Goal: Navigation & Orientation: Find specific page/section

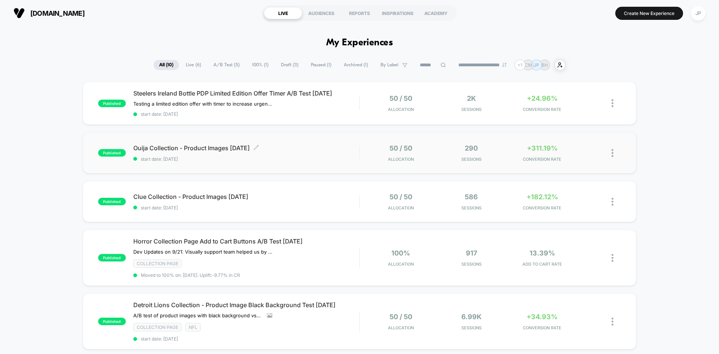
click at [332, 152] on div "Ouija Collection - Product Images [DATE] Click to edit experience details Click…" at bounding box center [246, 153] width 226 height 18
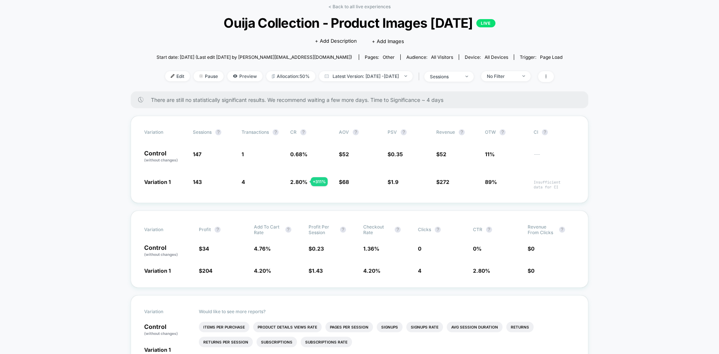
scroll to position [112, 0]
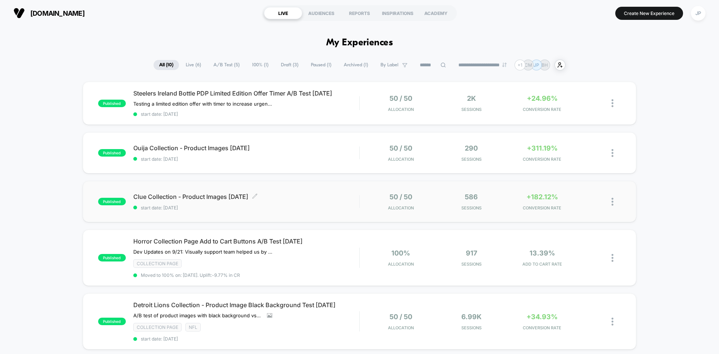
click at [321, 199] on span "Clue Collection - Product Images [DATE] Click to edit experience details" at bounding box center [246, 196] width 226 height 7
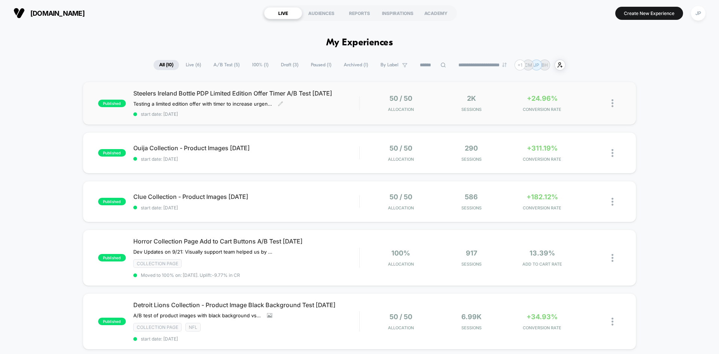
click at [320, 109] on div "Steelers Ireland Bottle PDP Limited Edition Offer Timer A/B Test [DATE] Testing…" at bounding box center [246, 103] width 226 height 27
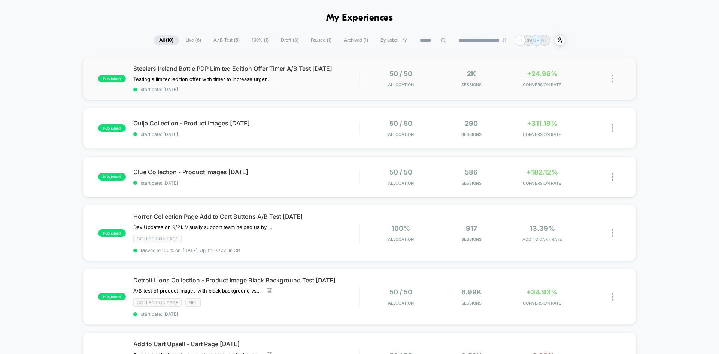
scroll to position [37, 0]
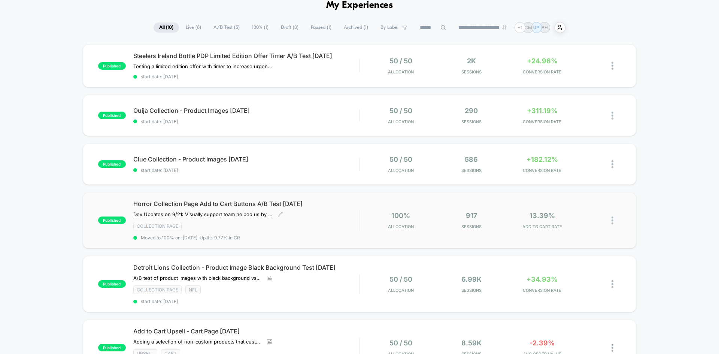
click at [333, 212] on div "Horror Collection Page Add to Cart Buttons A/B Test [DATE] Dev Updates on 9/21:…" at bounding box center [246, 220] width 226 height 40
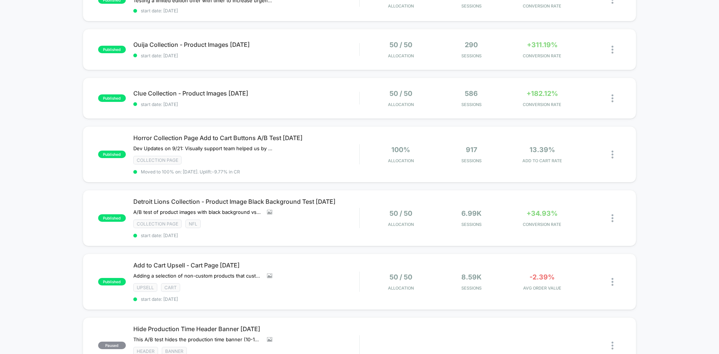
scroll to position [112, 0]
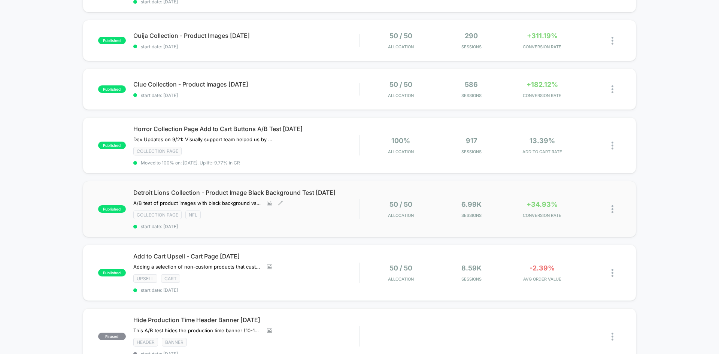
click at [337, 215] on div "Collection Page NFL" at bounding box center [246, 215] width 226 height 9
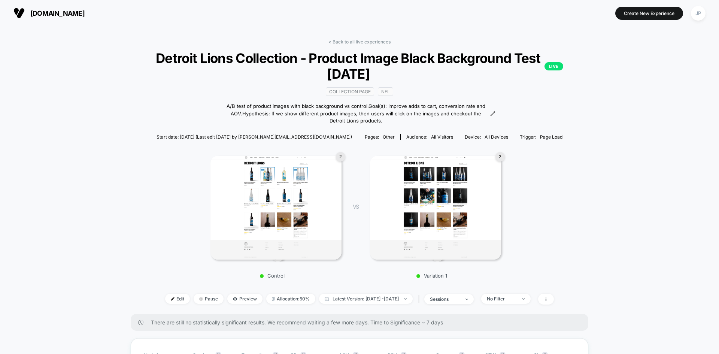
click at [143, 124] on div "< Back to all live experiences Detroit Lions Collection - Product Image Black B…" at bounding box center [359, 176] width 453 height 275
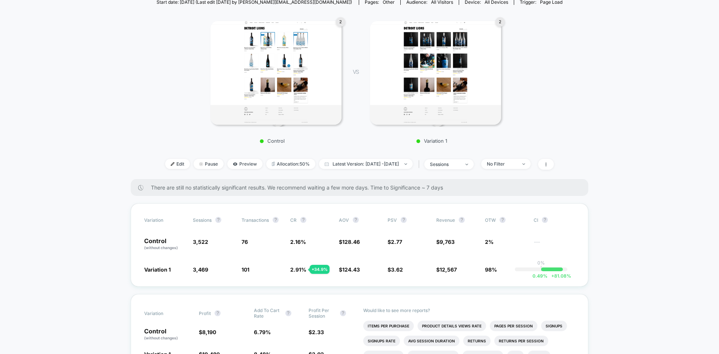
scroll to position [150, 0]
